Goal: Navigation & Orientation: Find specific page/section

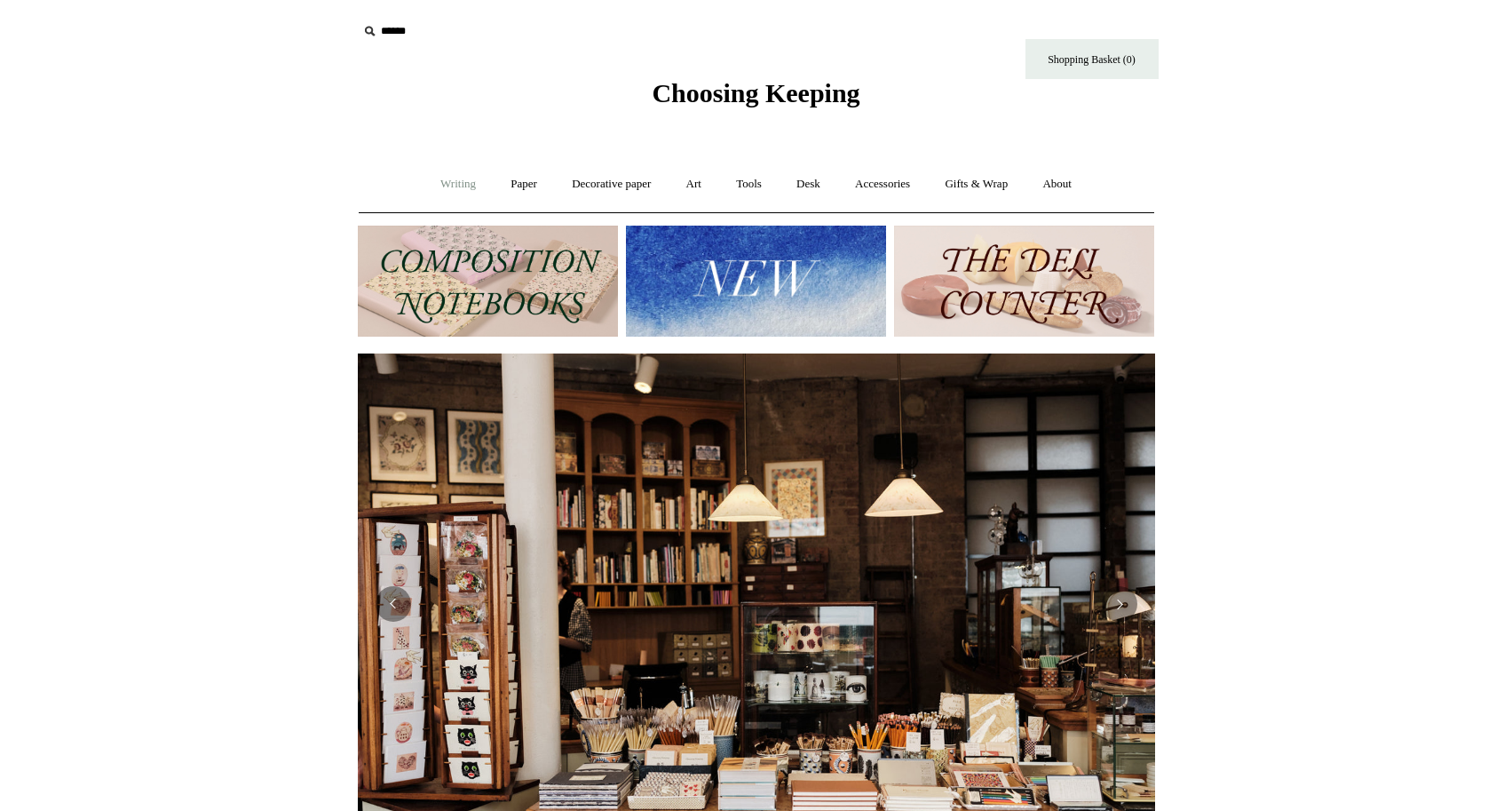
click at [447, 184] on link "Writing +" at bounding box center [458, 184] width 68 height 47
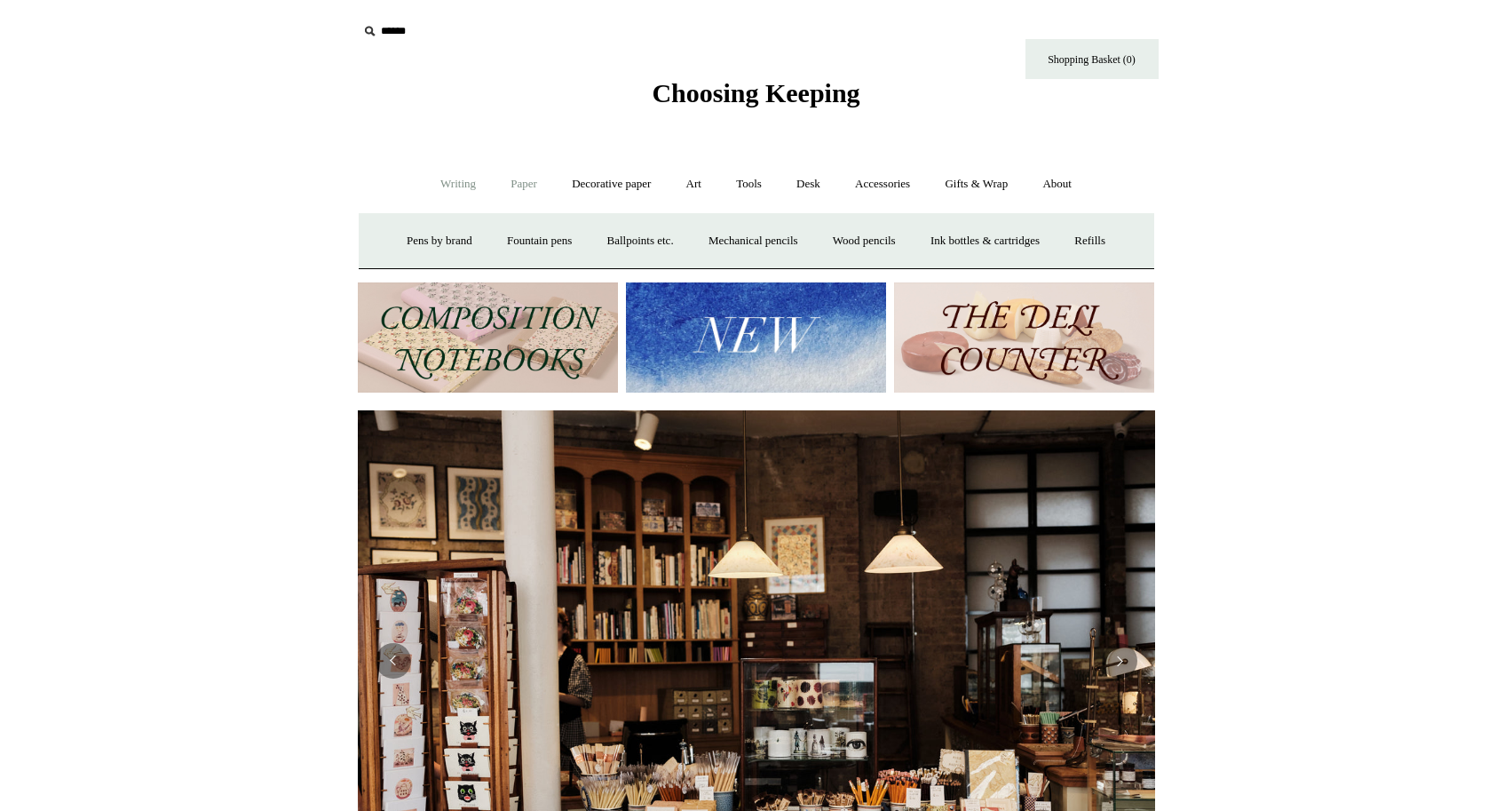
click at [521, 186] on link "Paper +" at bounding box center [524, 184] width 59 height 47
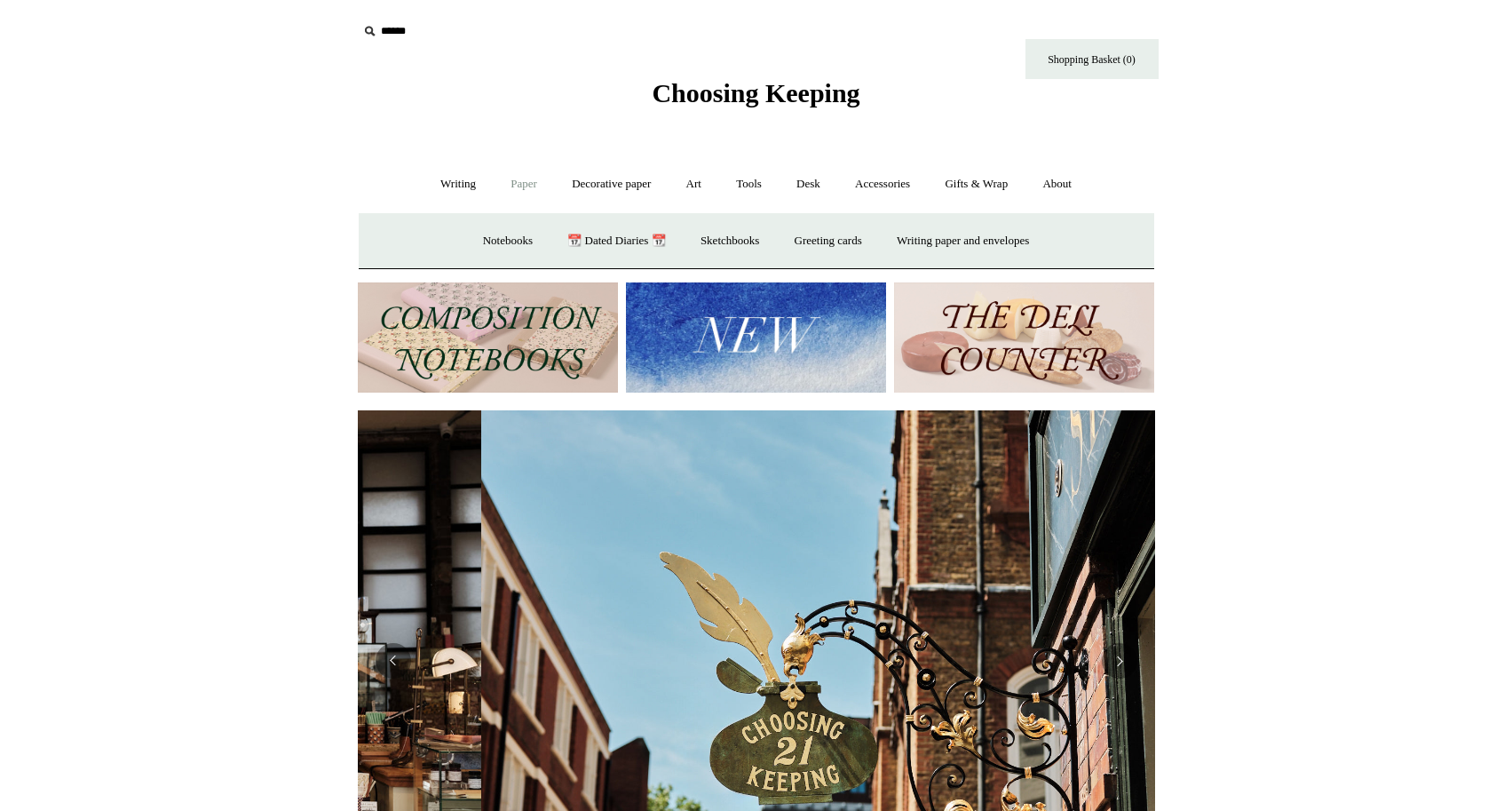
scroll to position [0, 797]
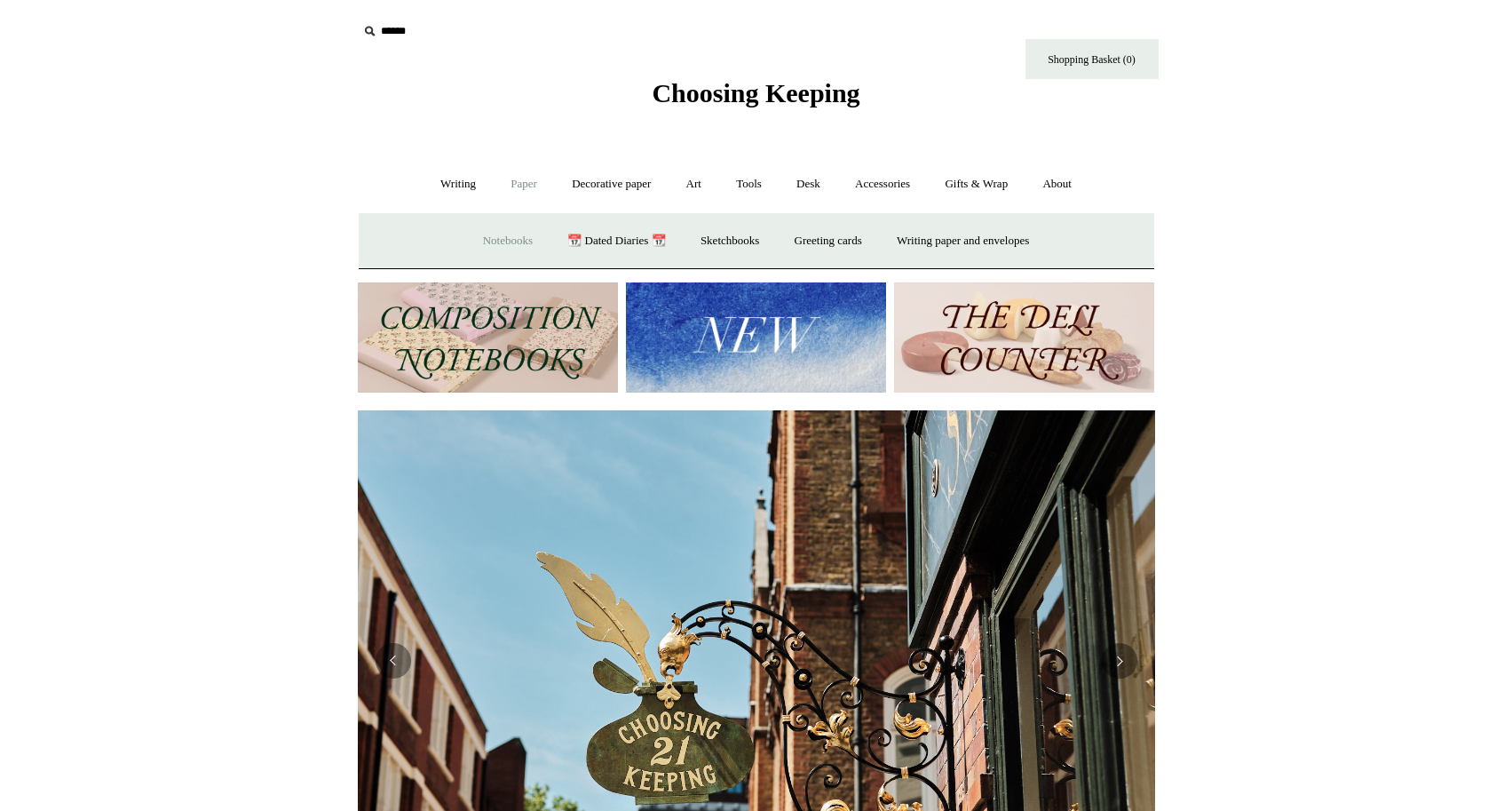
click at [495, 242] on link "Notebooks +" at bounding box center [507, 240] width 81 height 47
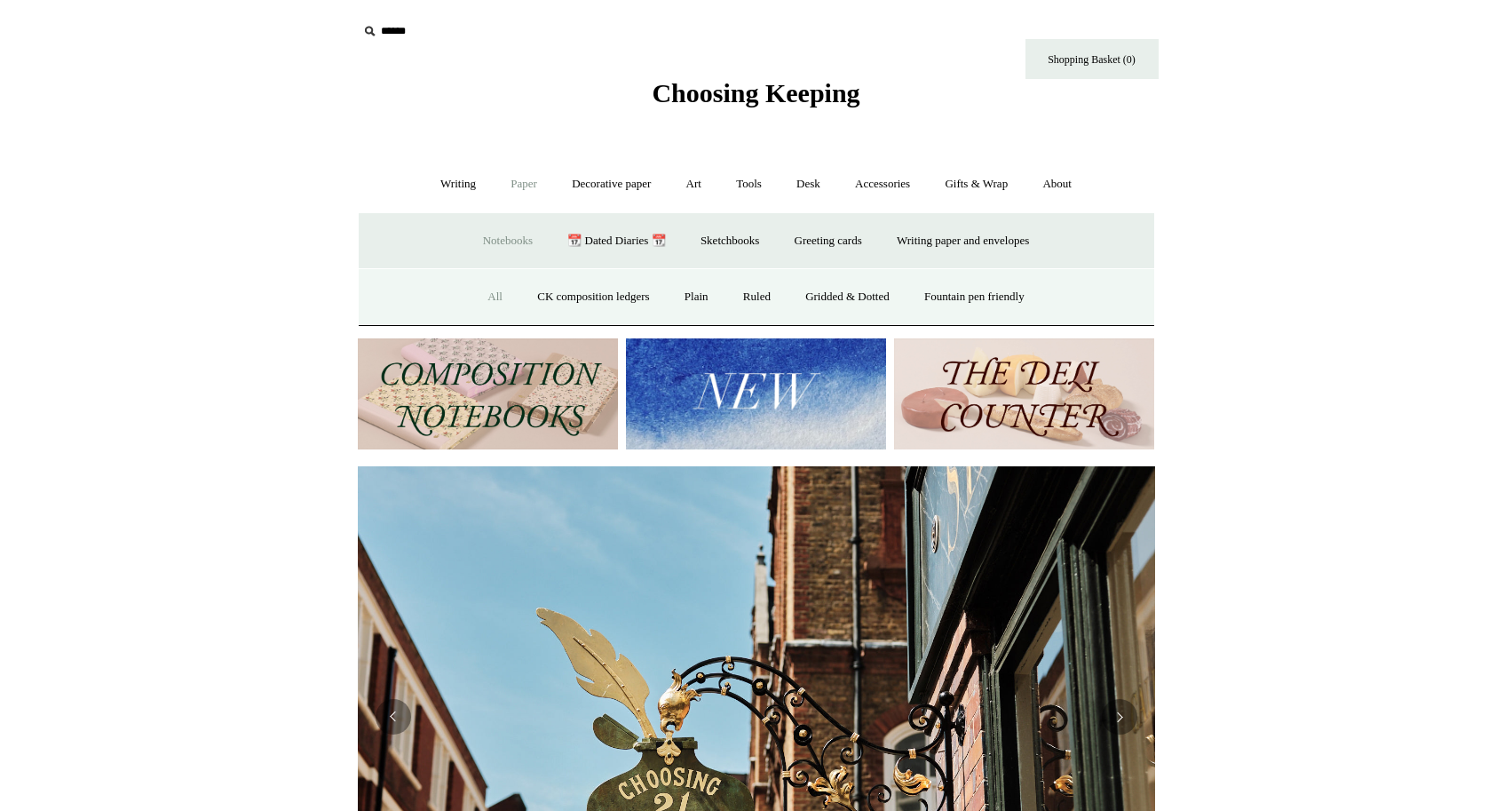
click at [483, 293] on link "All" at bounding box center [495, 296] width 47 height 47
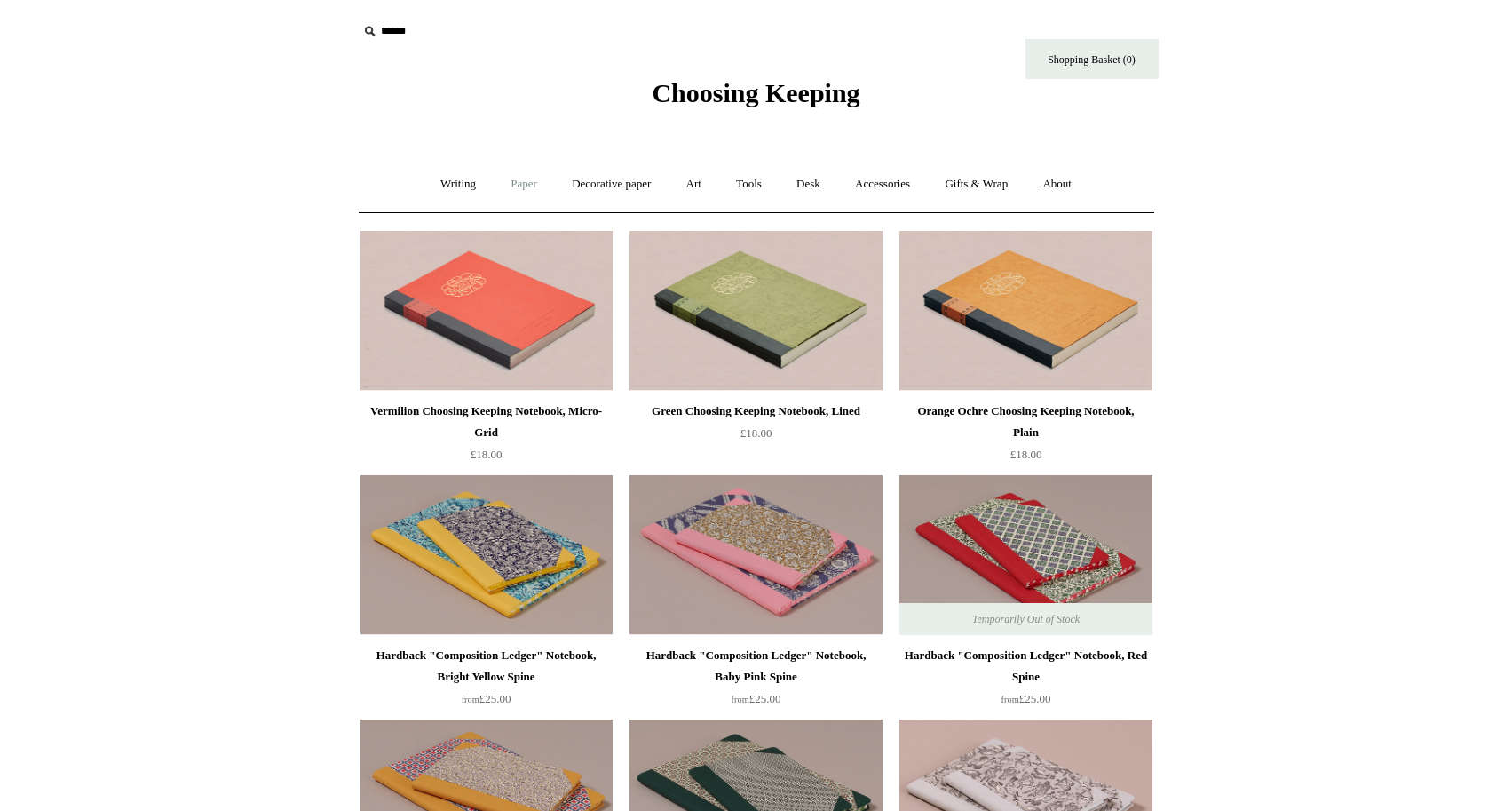
click at [519, 183] on link "Paper +" at bounding box center [524, 184] width 59 height 47
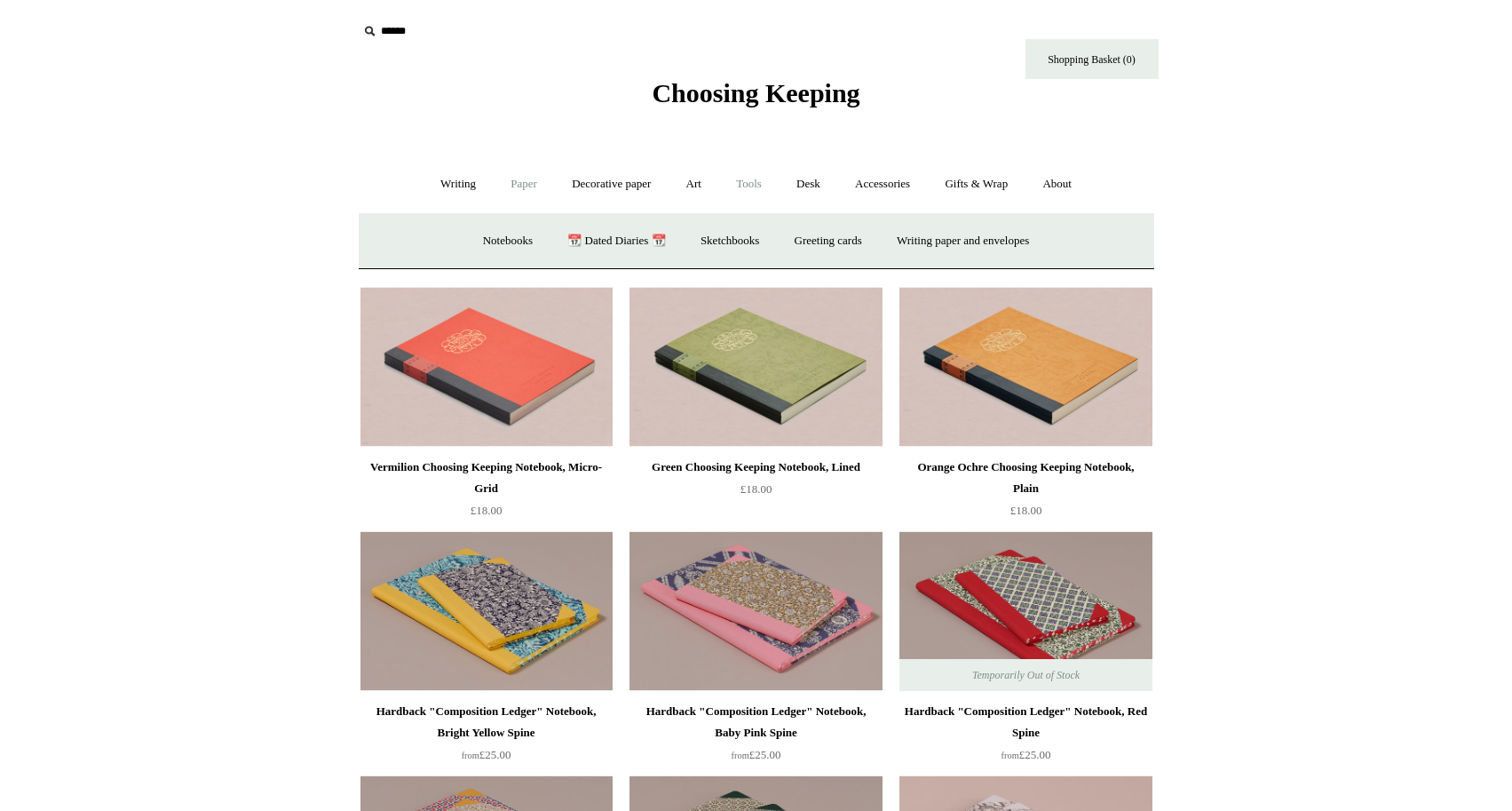
click at [749, 183] on link "Tools +" at bounding box center [749, 184] width 58 height 47
click at [812, 180] on link "Desk +" at bounding box center [808, 184] width 56 height 47
click at [741, 240] on link "Folders" at bounding box center [739, 240] width 67 height 47
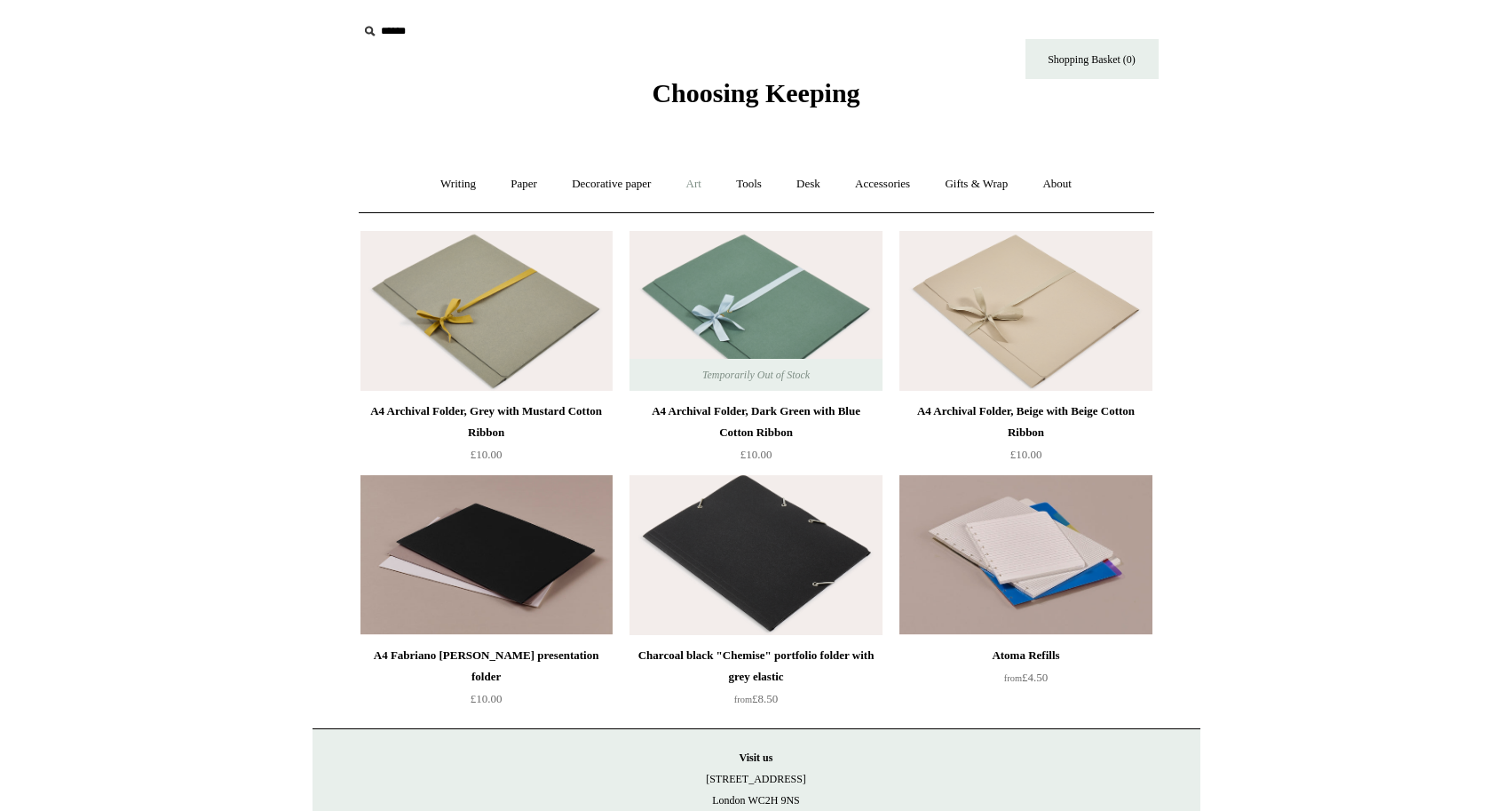
click at [698, 187] on link "Art +" at bounding box center [693, 184] width 47 height 47
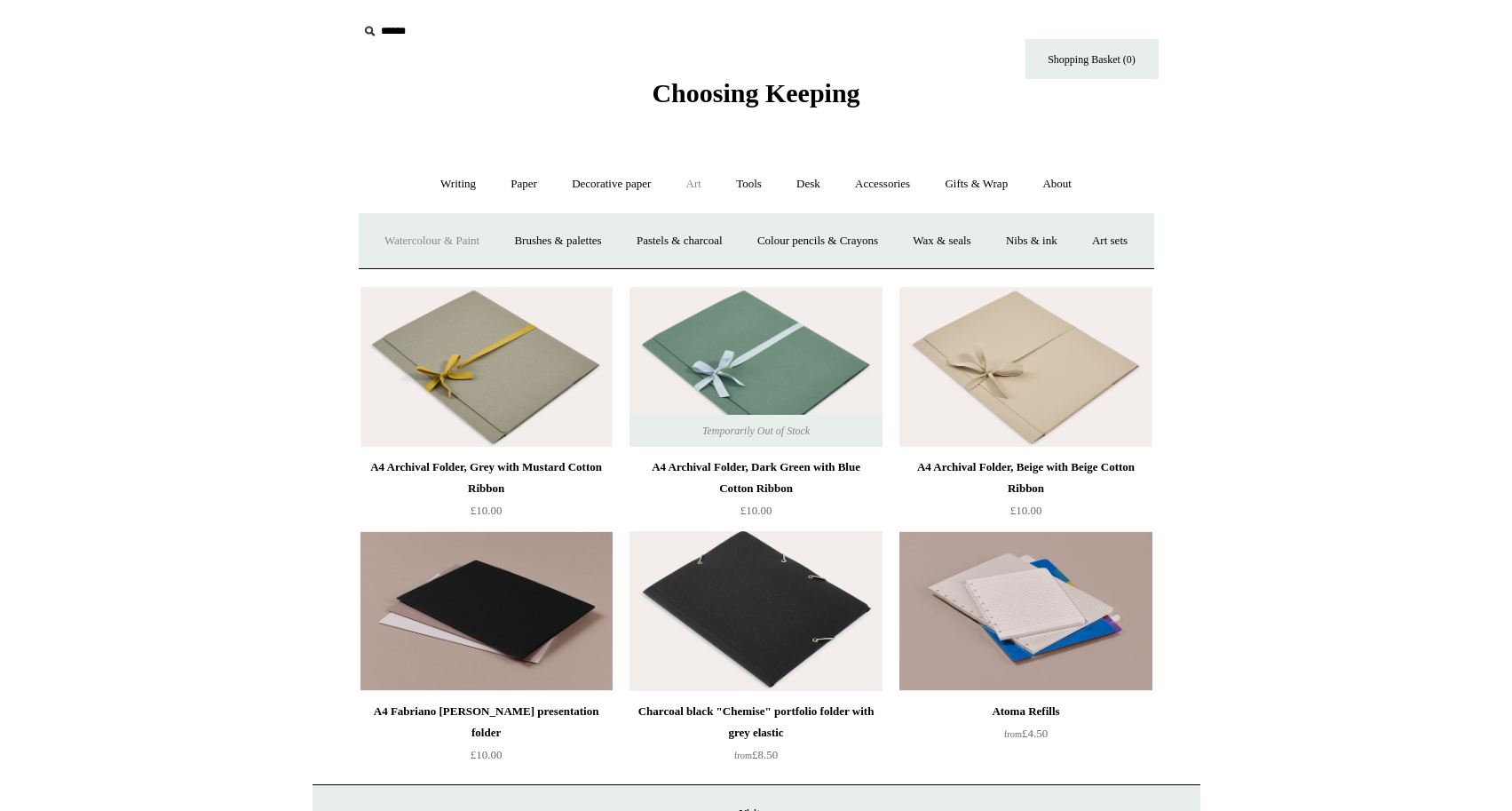
click at [477, 235] on link "Watercolour & Paint" at bounding box center [431, 240] width 127 height 47
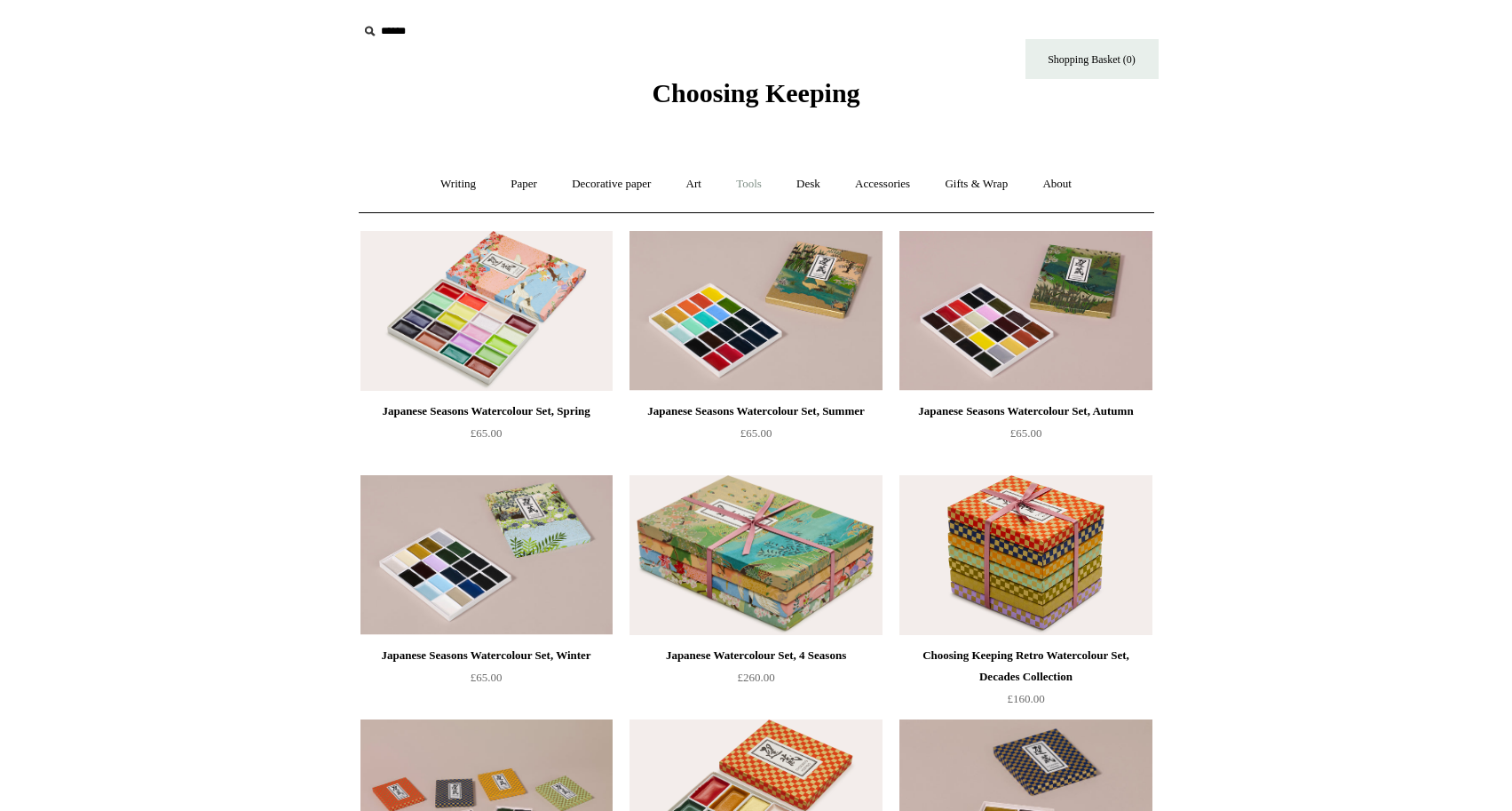
click at [747, 189] on link "Tools +" at bounding box center [749, 184] width 58 height 47
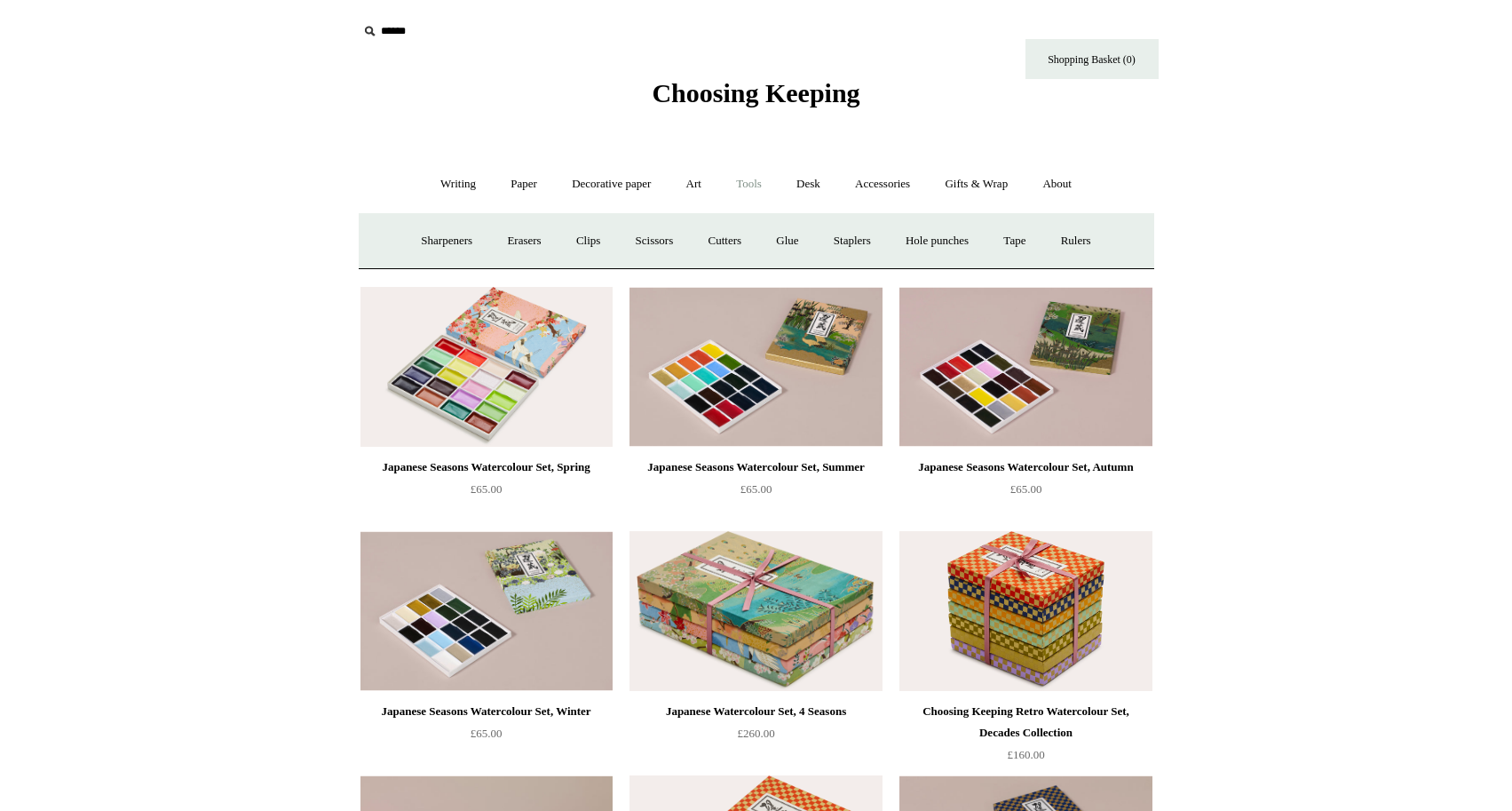
click at [747, 189] on link "Tools -" at bounding box center [749, 184] width 58 height 47
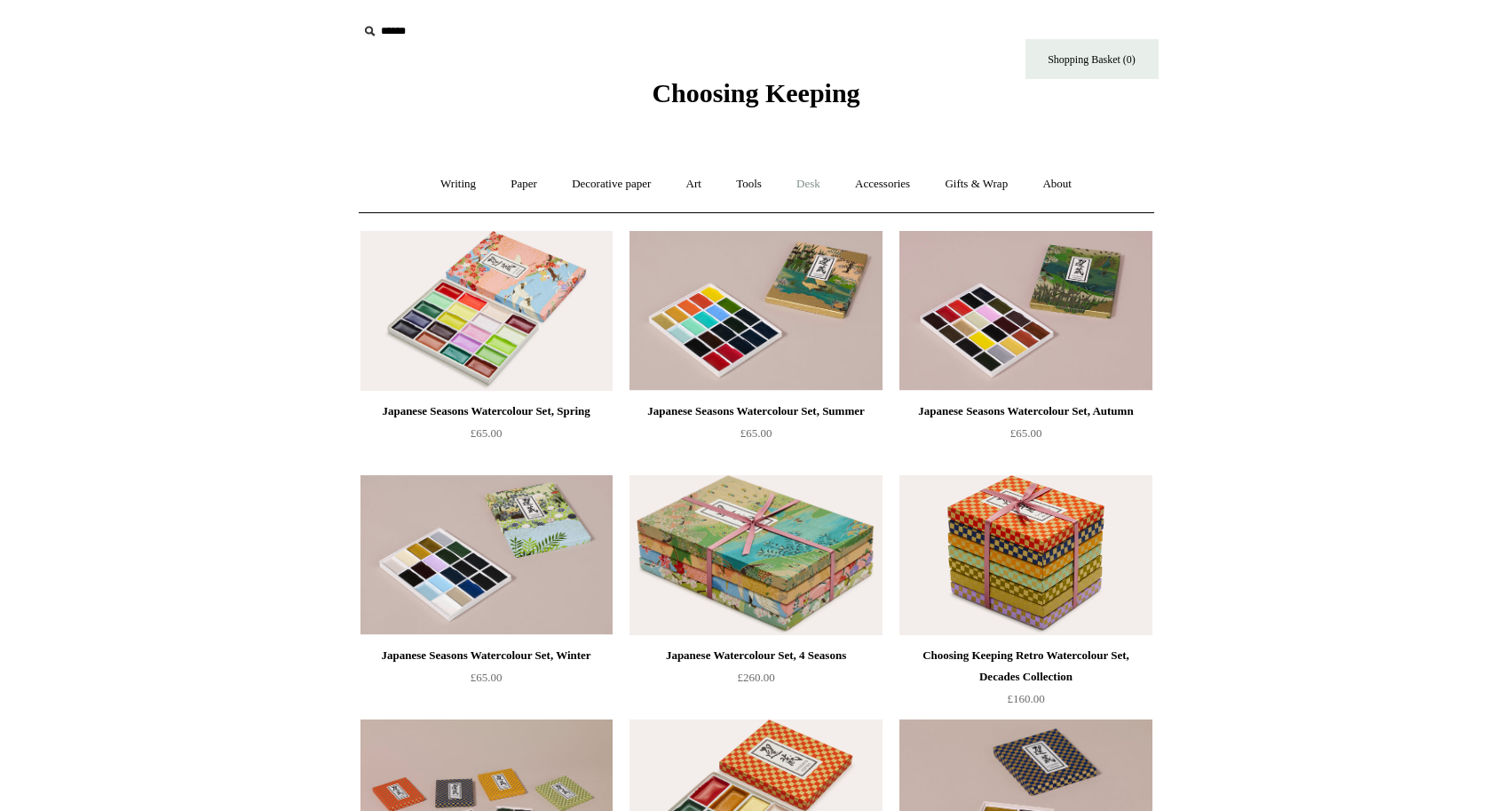
click at [804, 184] on link "Desk +" at bounding box center [808, 184] width 56 height 47
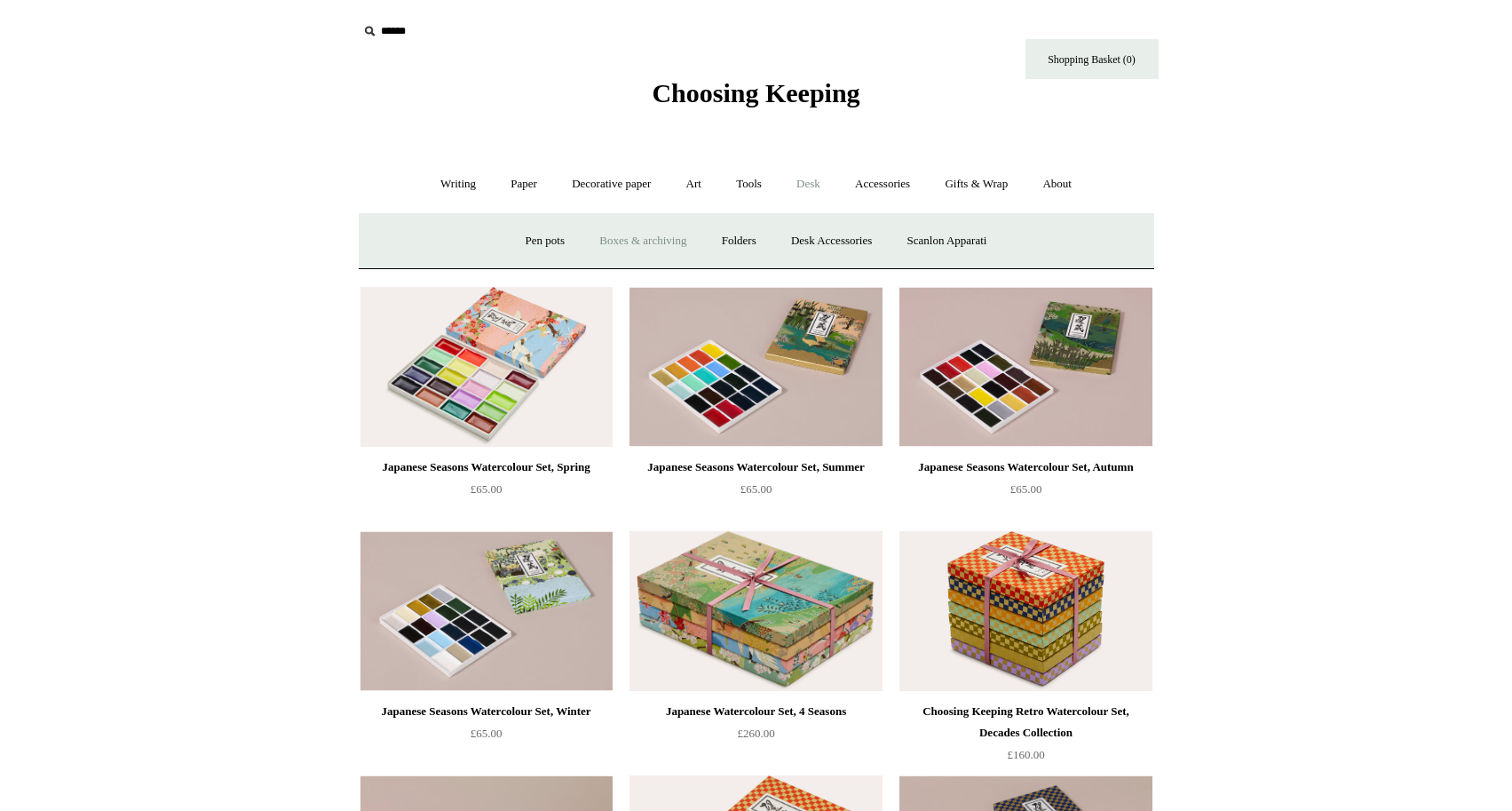
click at [631, 240] on link "Boxes & archiving" at bounding box center [643, 240] width 119 height 47
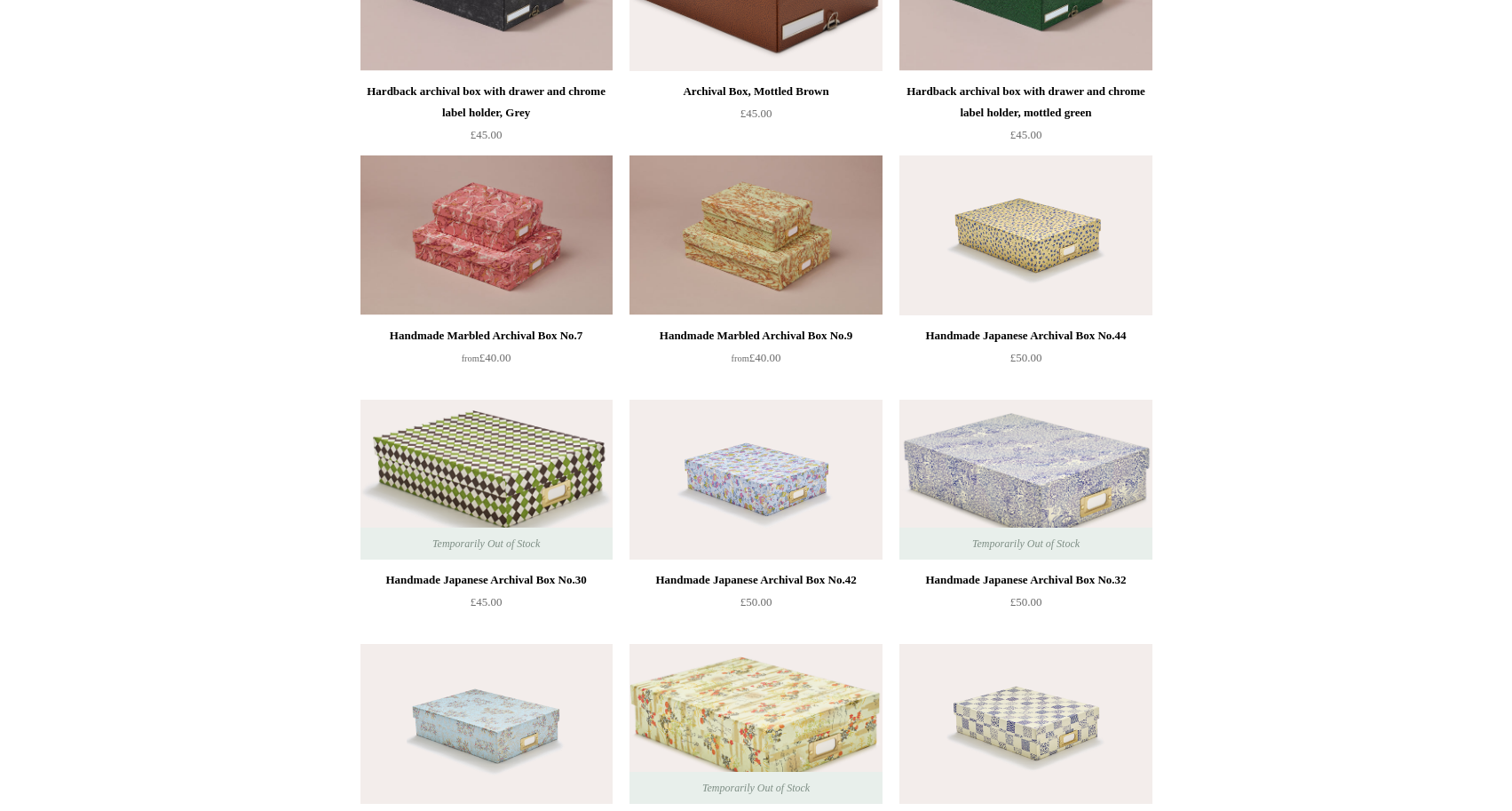
scroll to position [586, 0]
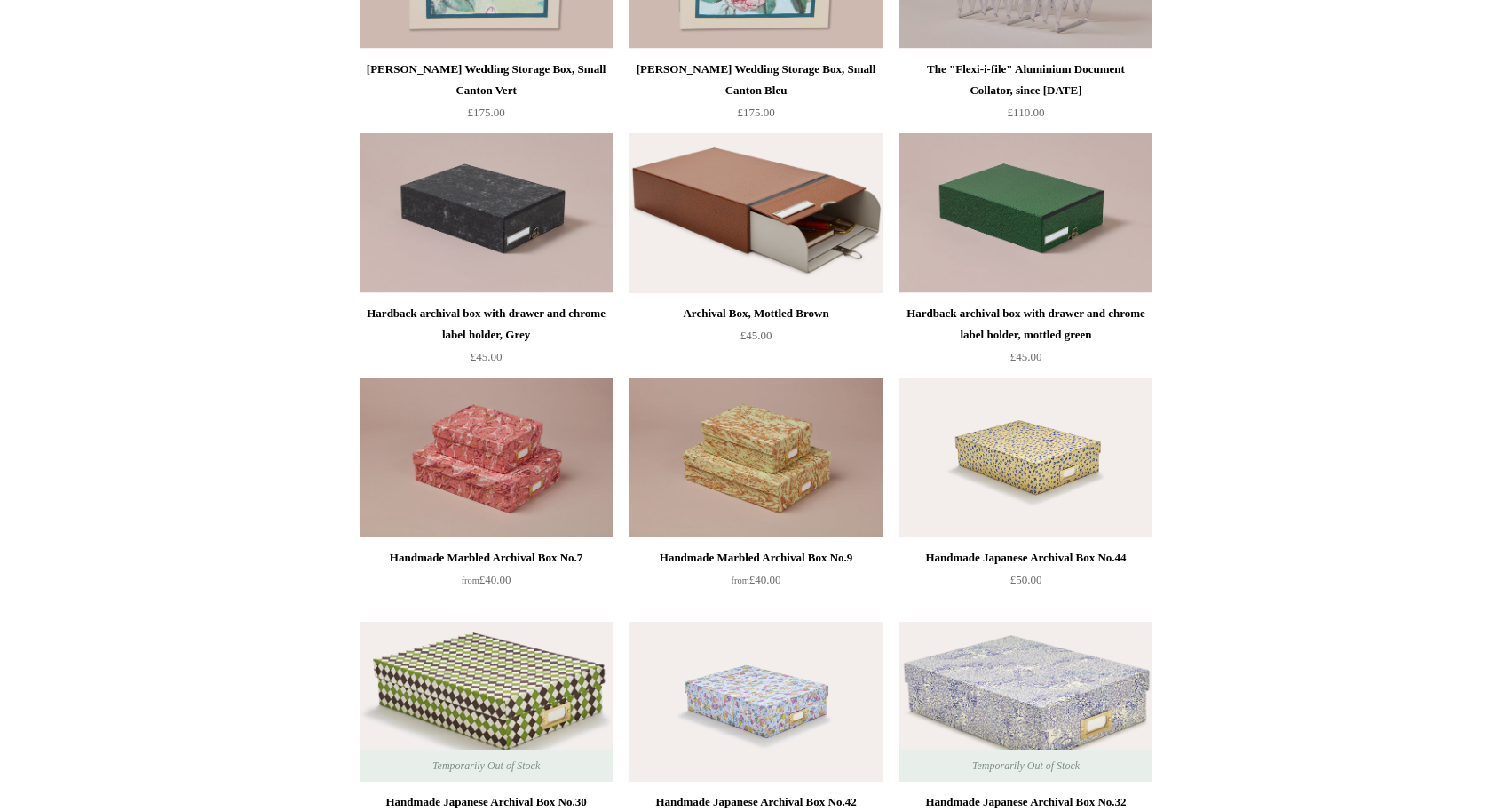
click at [729, 245] on img at bounding box center [756, 213] width 252 height 160
